Goal: Check status: Check status

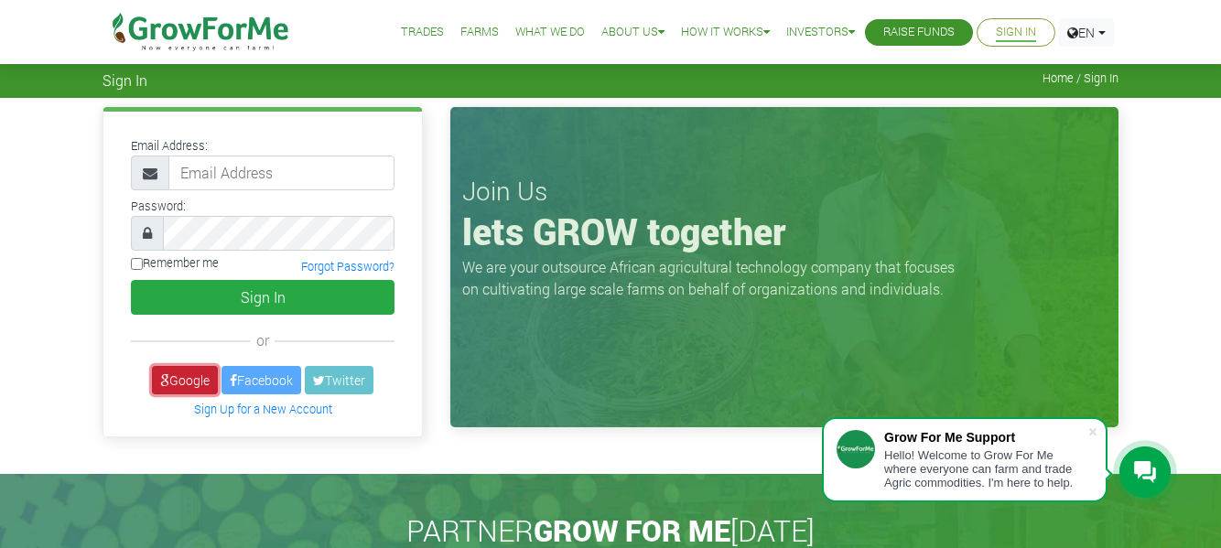
click at [186, 380] on link "Google" at bounding box center [185, 380] width 66 height 28
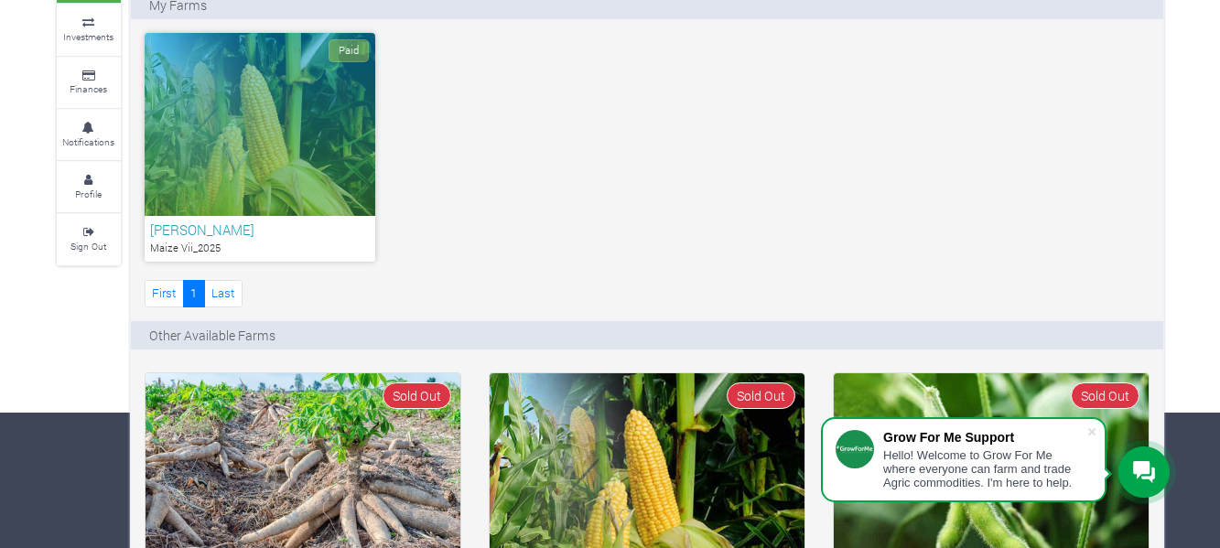
scroll to position [91, 0]
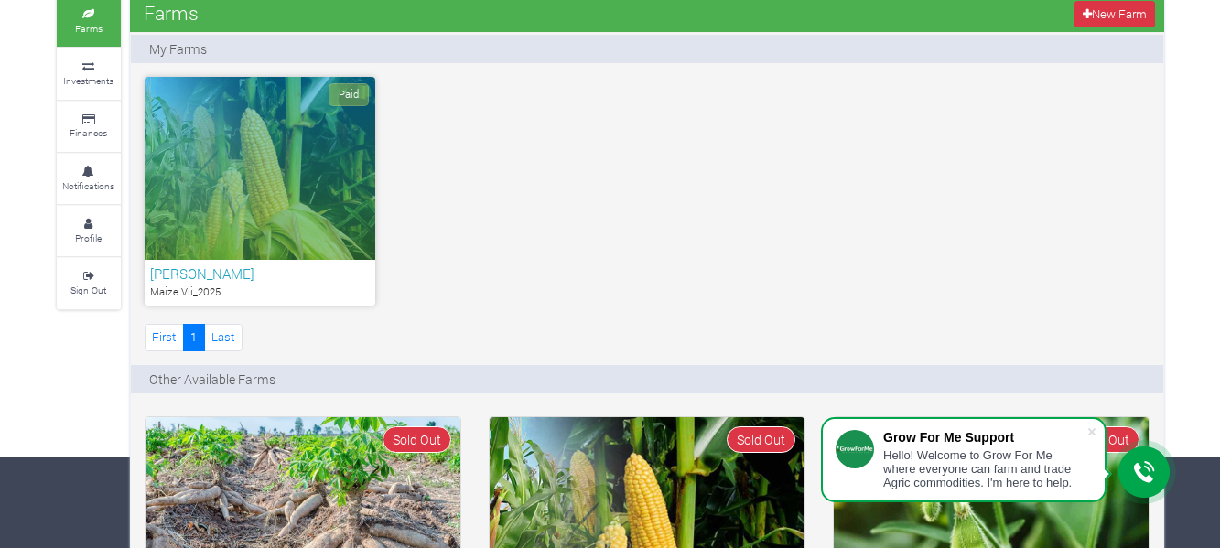
click at [260, 175] on div "Paid" at bounding box center [260, 168] width 231 height 183
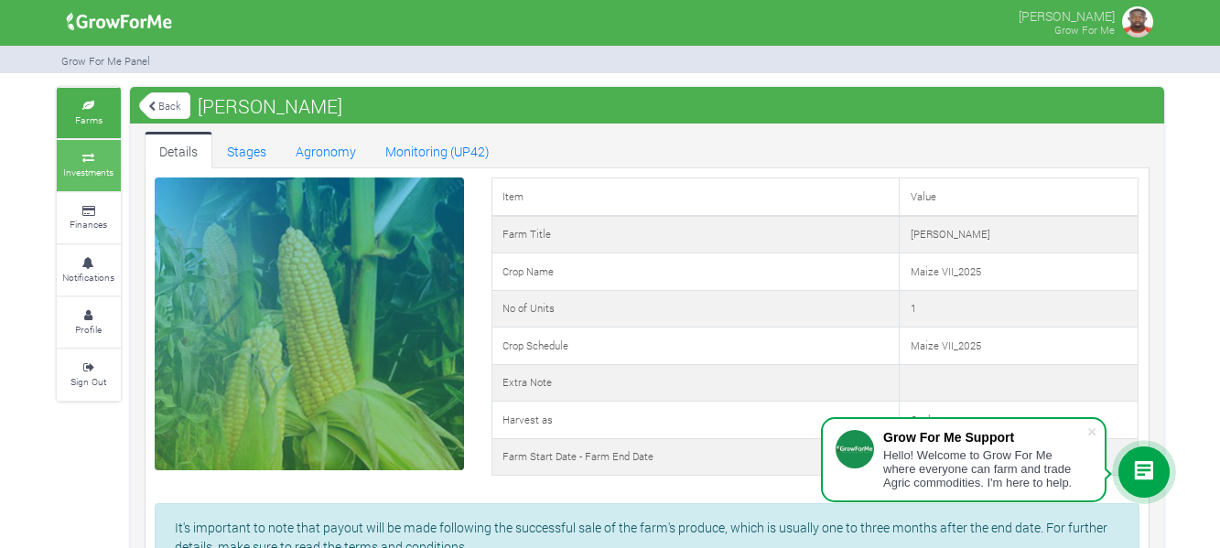
click at [110, 156] on icon at bounding box center [88, 158] width 55 height 9
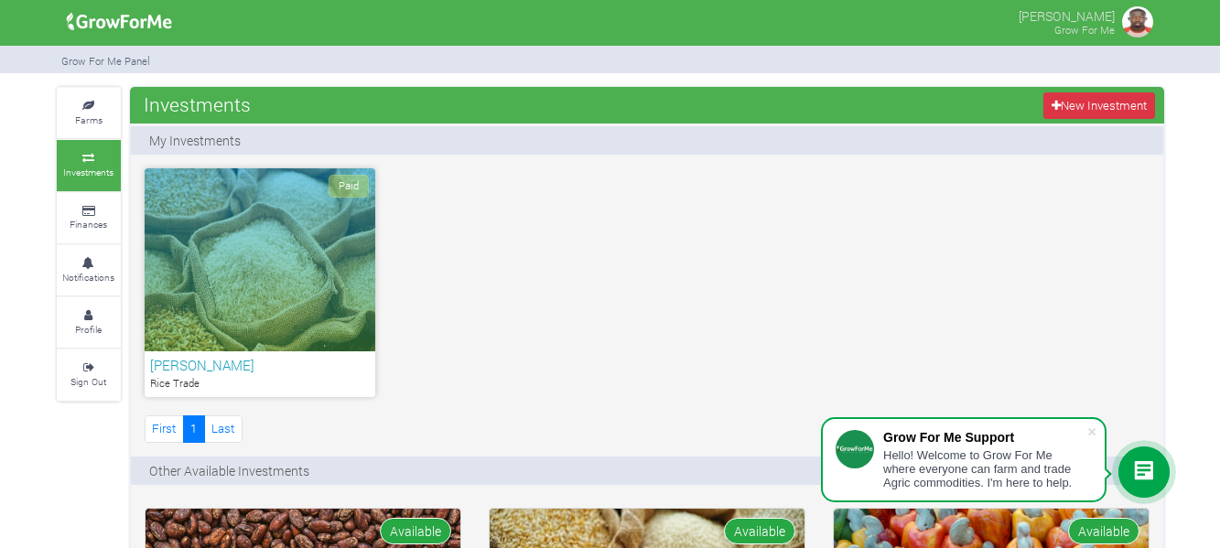
click at [264, 274] on div "Paid" at bounding box center [260, 259] width 231 height 183
click at [100, 118] on small "Farms" at bounding box center [88, 119] width 27 height 13
